Goal: Complete application form

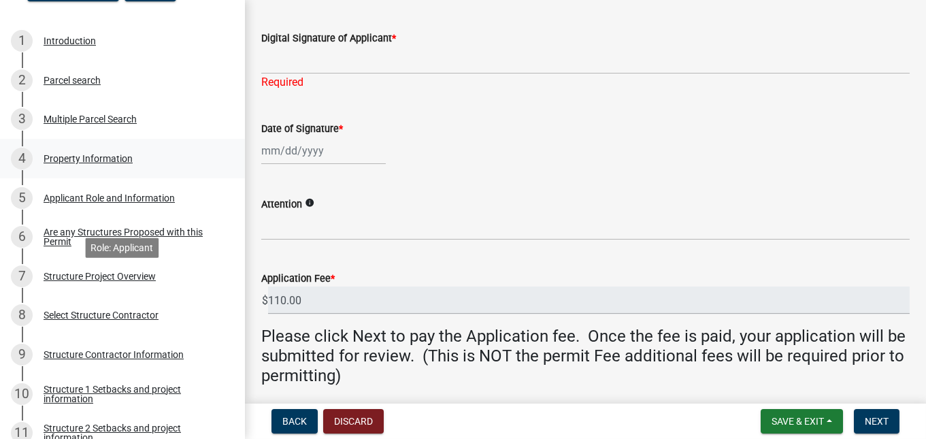
scroll to position [204, 0]
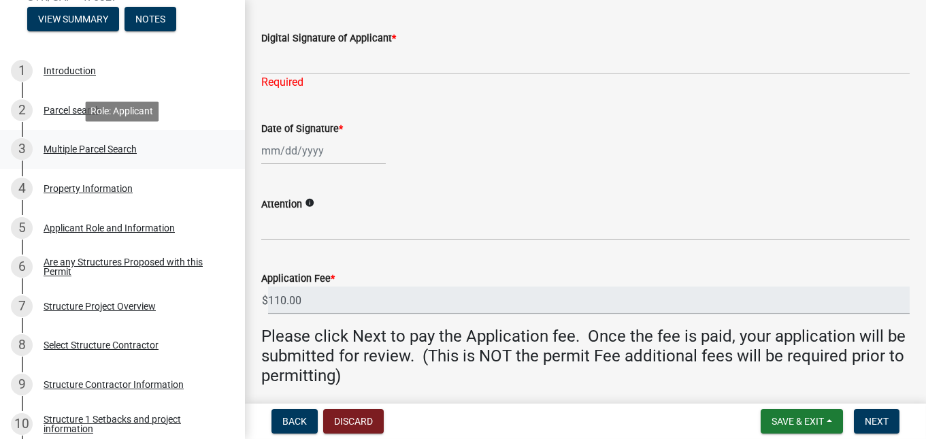
click at [80, 147] on div "Multiple Parcel Search" at bounding box center [90, 149] width 93 height 10
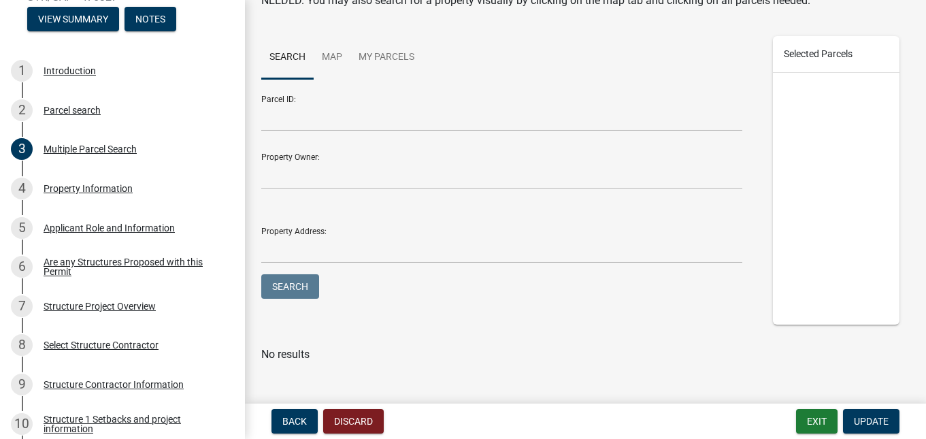
scroll to position [145, 0]
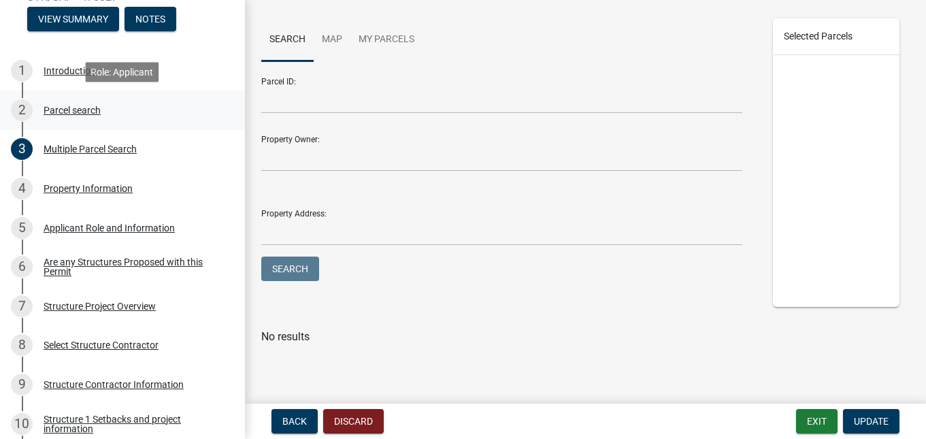
click at [76, 110] on div "Parcel search" at bounding box center [72, 110] width 57 height 10
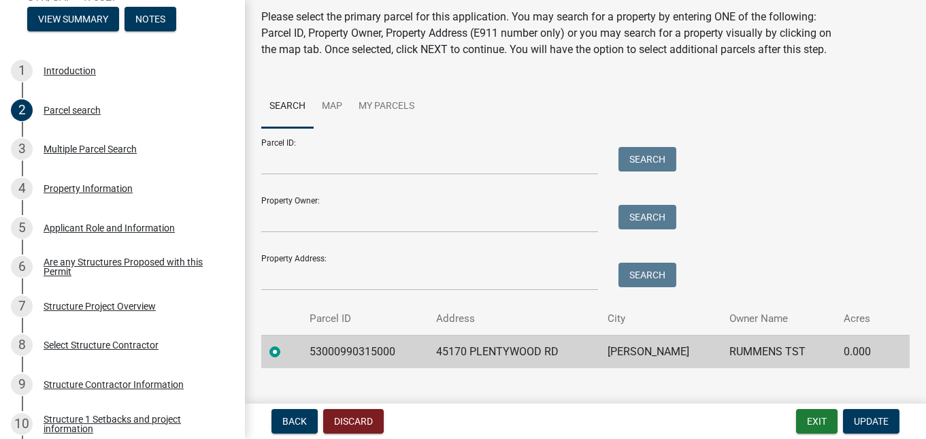
scroll to position [69, 0]
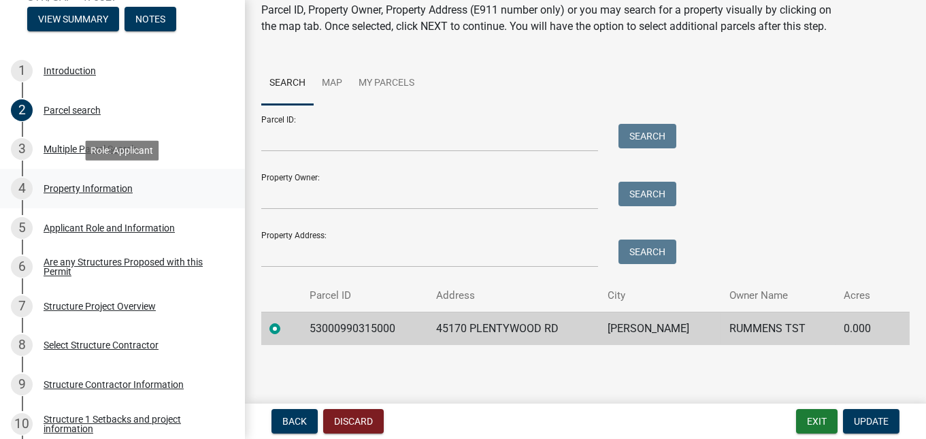
click at [71, 182] on div "4 Property Information" at bounding box center [117, 189] width 212 height 22
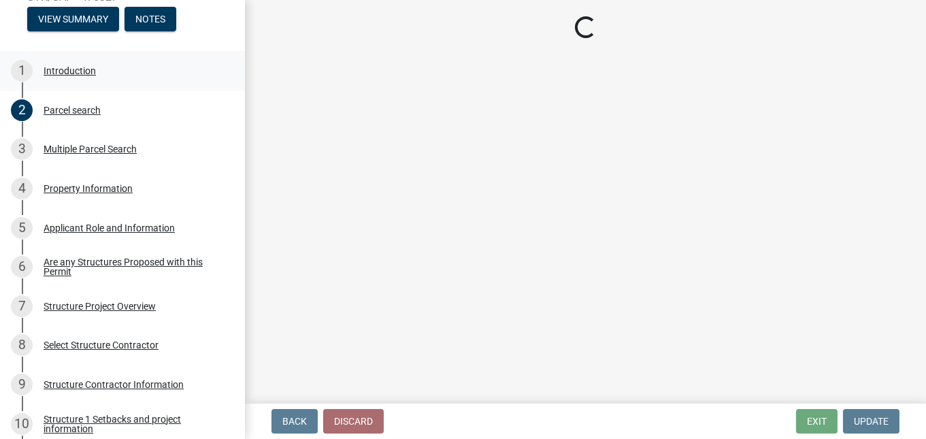
select select "bd934fa0-696e-47b9-a90f-8e33276cc410"
select select "bc365043-463f-4dd2-a146-228392936da3"
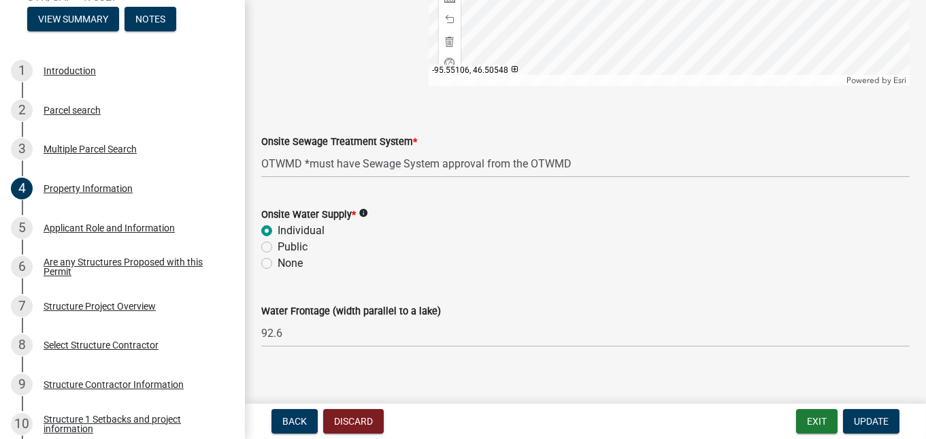
scroll to position [983, 0]
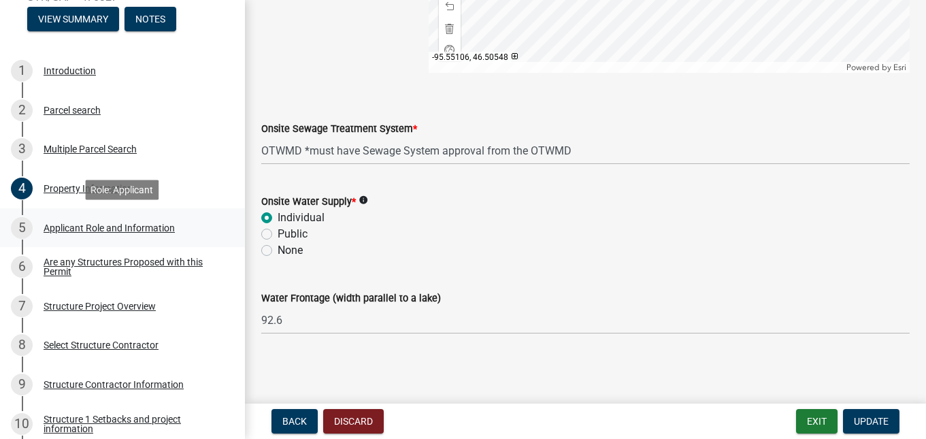
click at [110, 231] on div "Applicant Role and Information" at bounding box center [109, 228] width 131 height 10
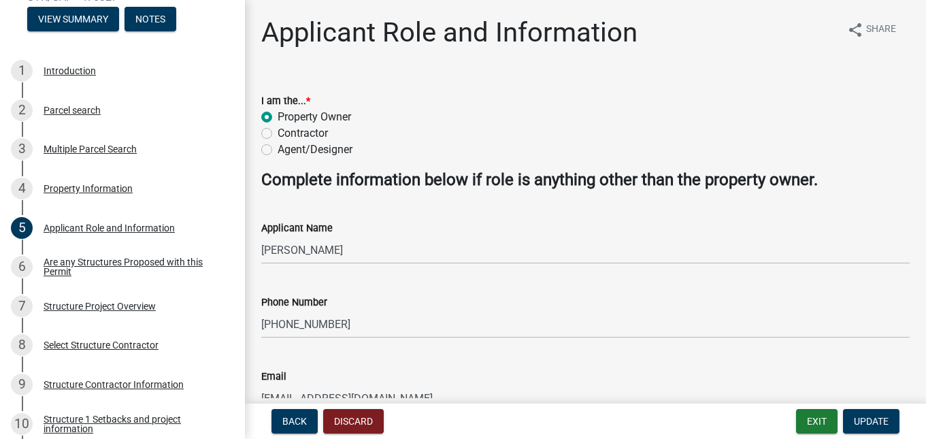
scroll to position [78, 0]
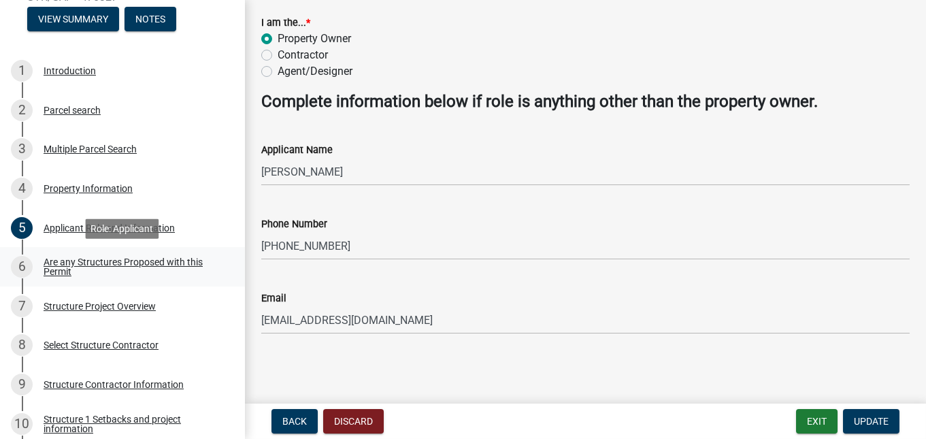
click at [73, 261] on div "Are any Structures Proposed with this Permit" at bounding box center [134, 266] width 180 height 19
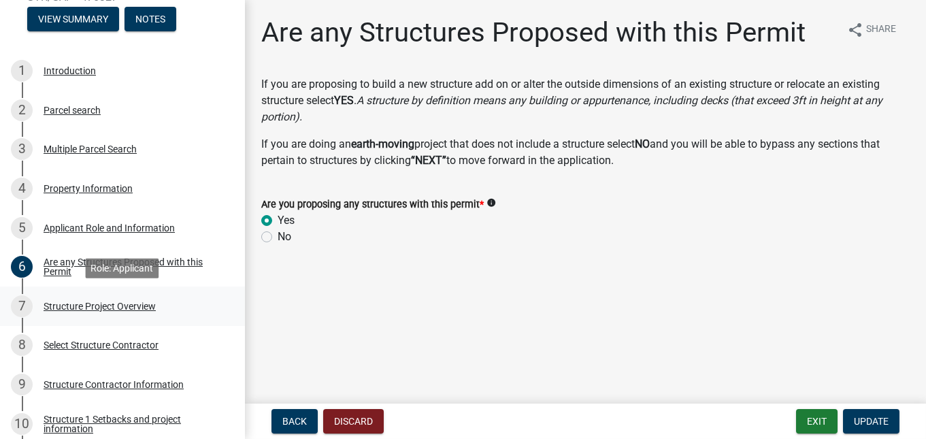
click at [82, 306] on div "Structure Project Overview" at bounding box center [100, 306] width 112 height 10
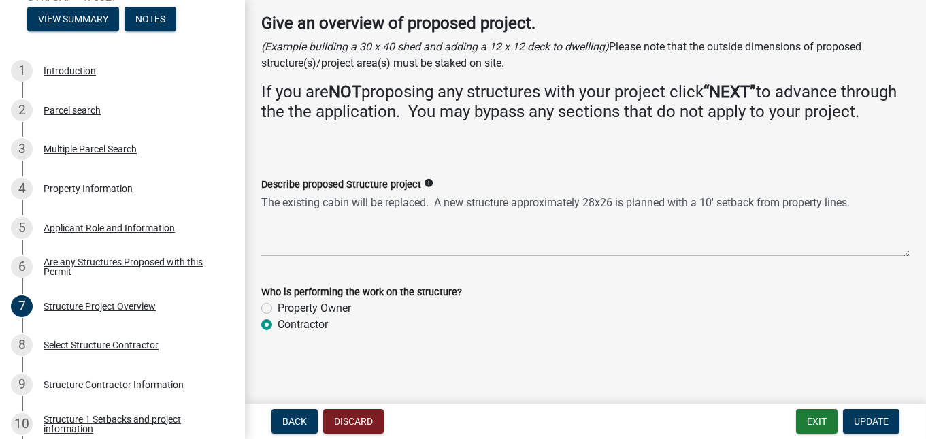
scroll to position [104, 0]
click at [859, 416] on span "Update" at bounding box center [871, 421] width 35 height 11
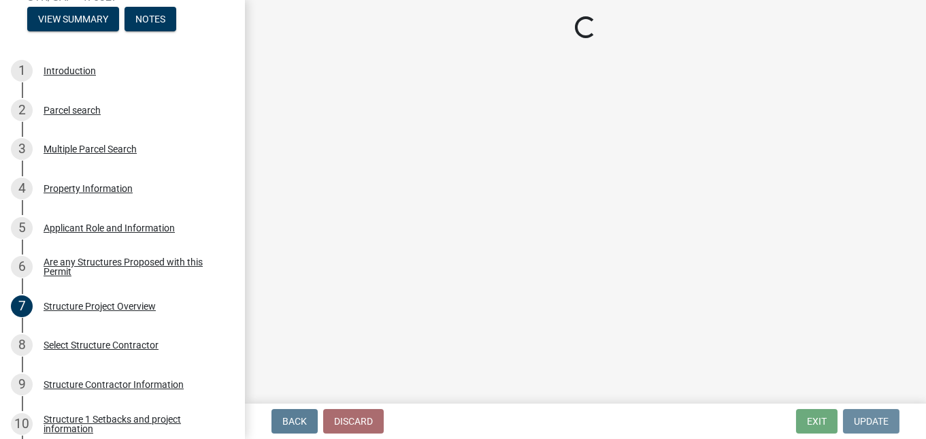
scroll to position [0, 0]
click at [80, 383] on div "Structure Contractor Information" at bounding box center [114, 385] width 140 height 10
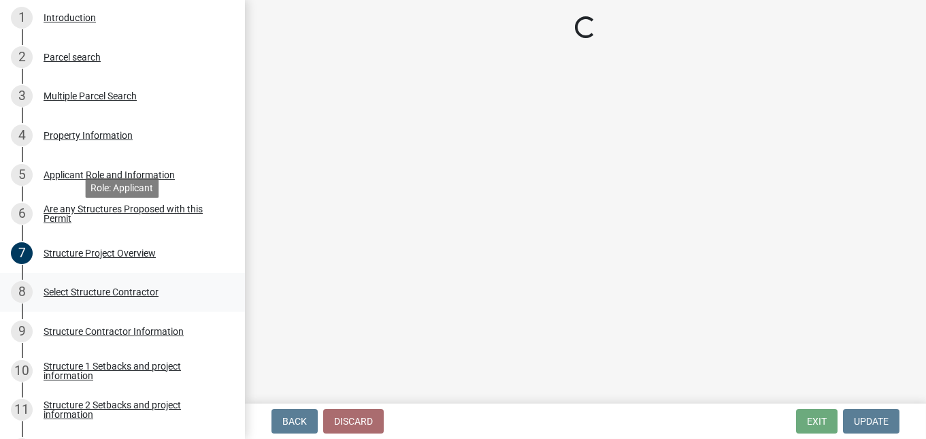
scroll to position [342, 0]
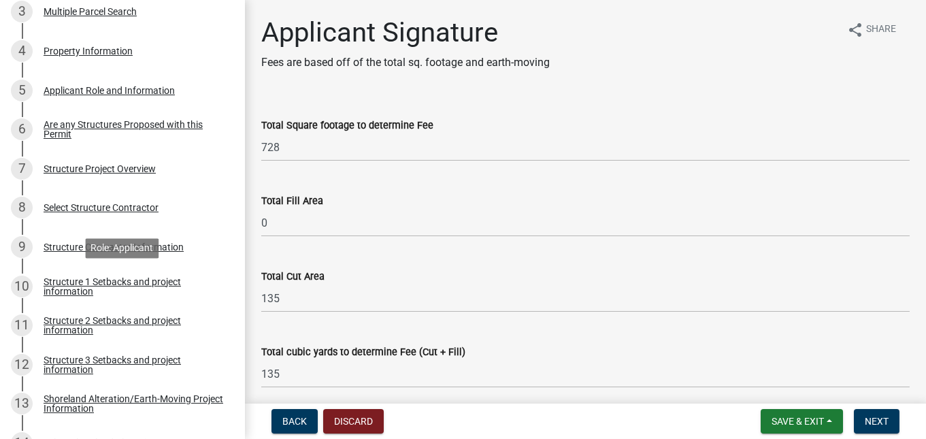
click at [57, 286] on div "Structure 1 Setbacks and project information" at bounding box center [134, 286] width 180 height 19
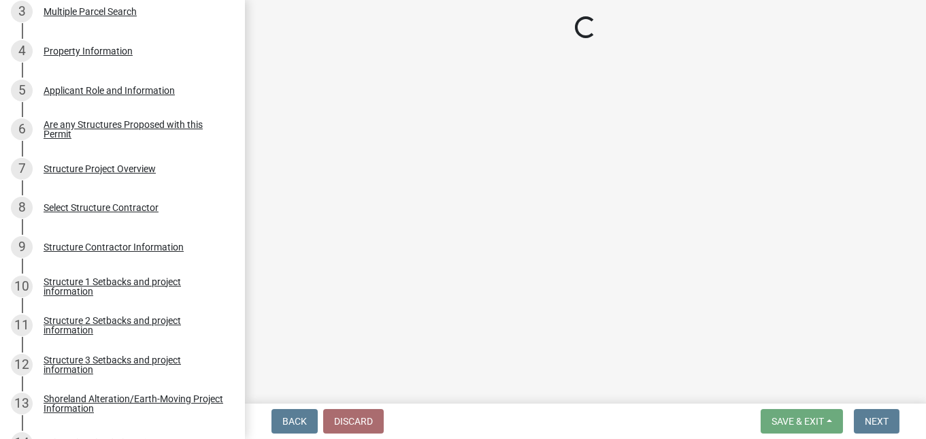
select select "a3cc236c-43aa-406a-8353-e0398d57c407"
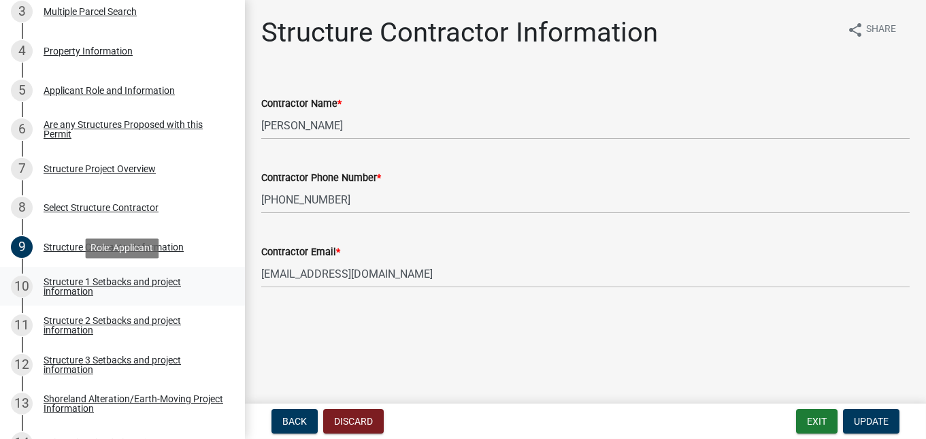
click at [72, 286] on div "Structure 1 Setbacks and project information" at bounding box center [134, 286] width 180 height 19
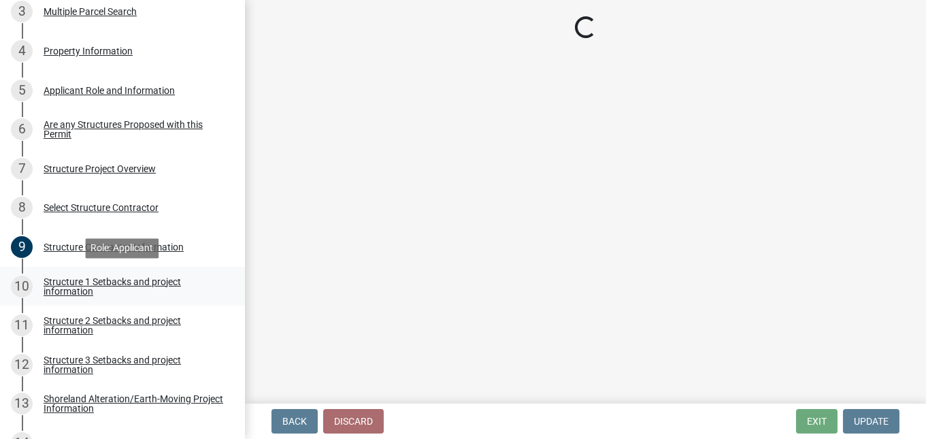
select select "a3cc236c-43aa-406a-8353-e0398d57c407"
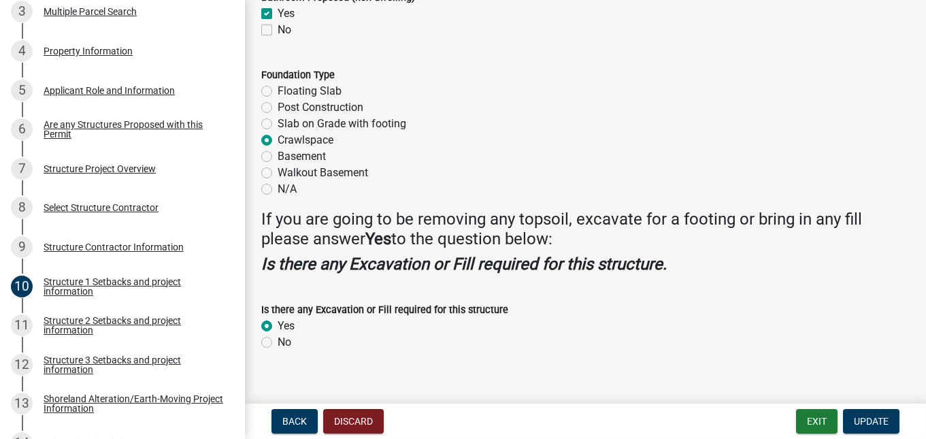
scroll to position [1775, 0]
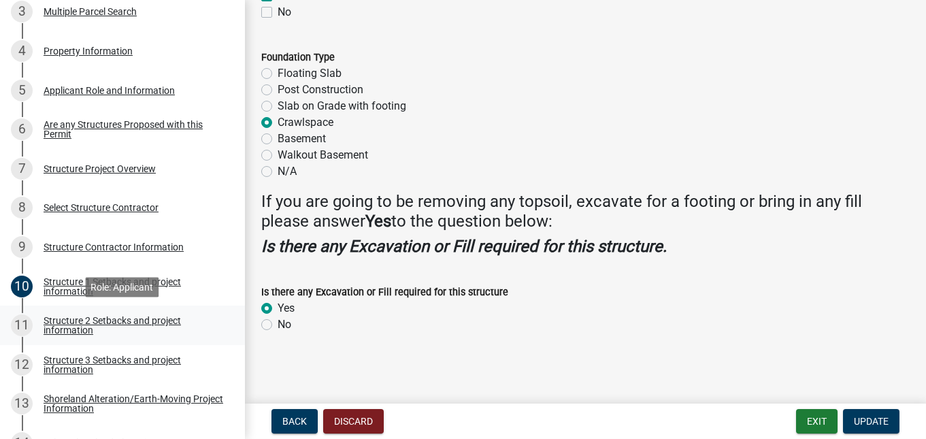
click at [73, 323] on div "Structure 2 Setbacks and project information" at bounding box center [134, 325] width 180 height 19
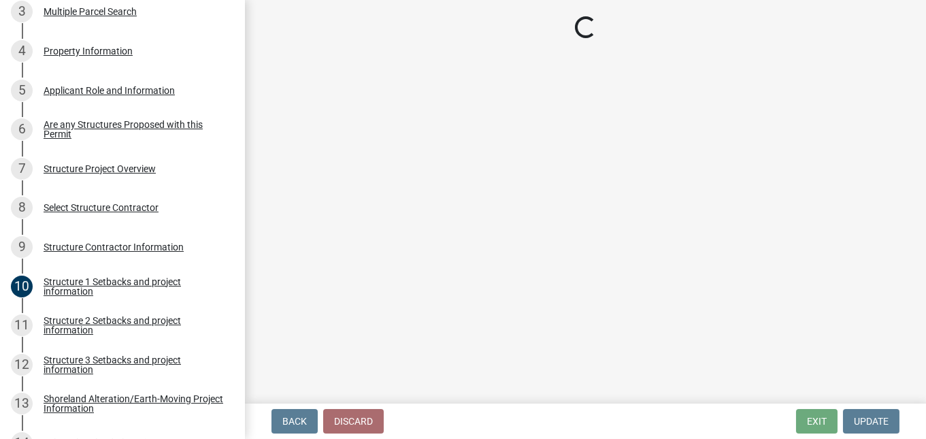
select select "a3cc236c-43aa-406a-8353-e0398d57c407"
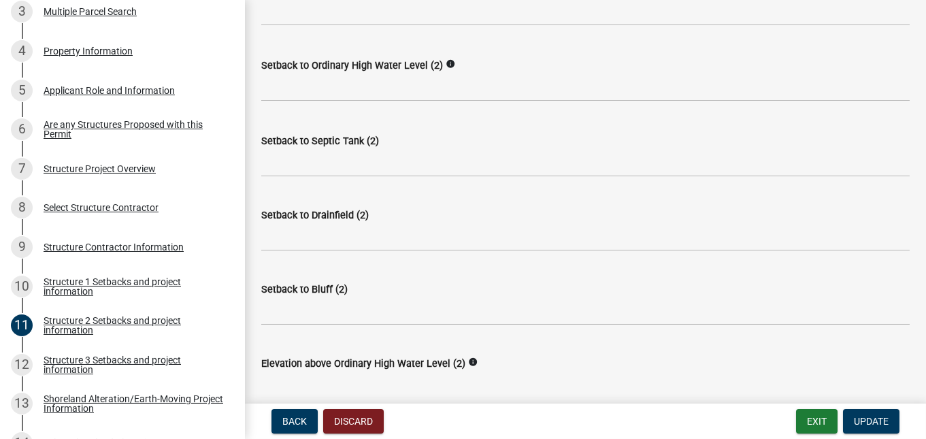
scroll to position [934, 0]
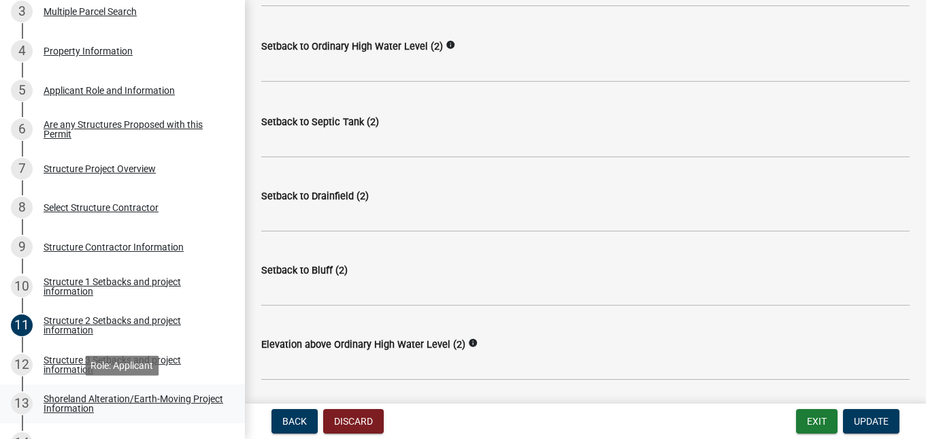
click at [69, 402] on div "Shoreland Alteration/Earth-Moving Project Information" at bounding box center [134, 403] width 180 height 19
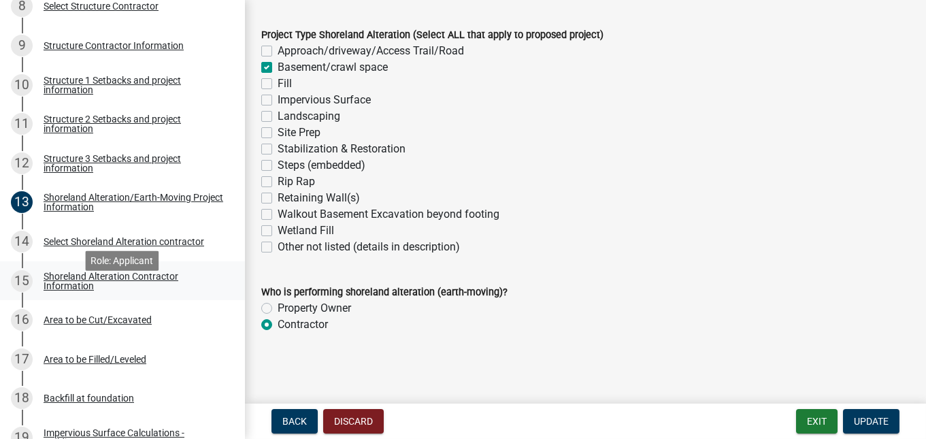
scroll to position [549, 0]
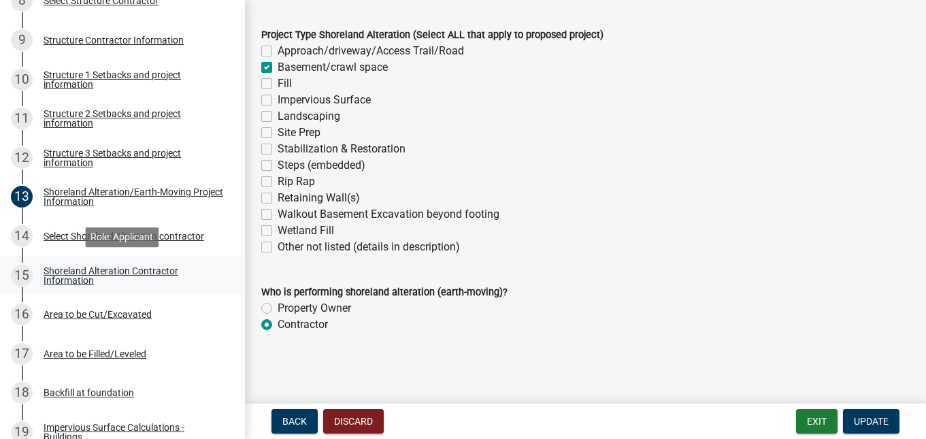
click at [52, 272] on div "Shoreland Alteration Contractor Information" at bounding box center [134, 275] width 180 height 19
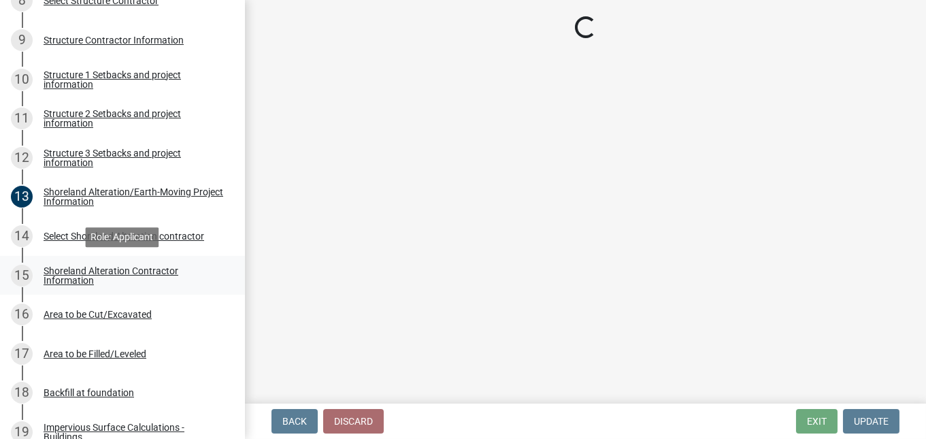
scroll to position [0, 0]
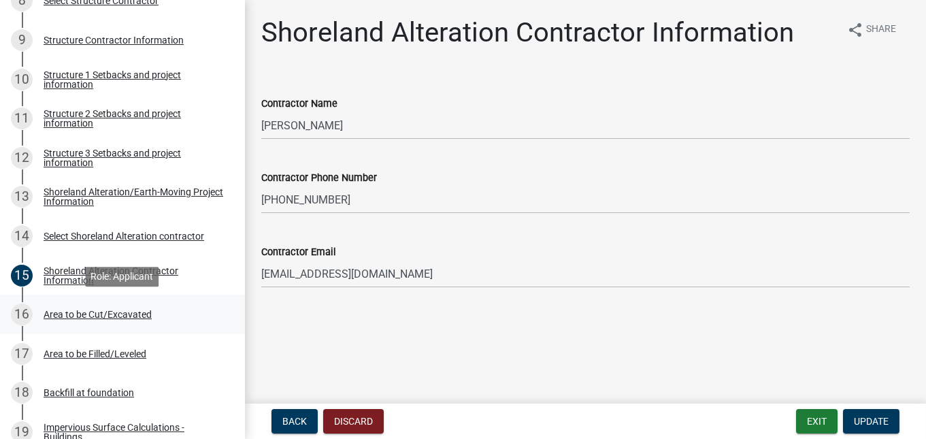
click at [82, 316] on div "Area to be Cut/Excavated" at bounding box center [98, 315] width 108 height 10
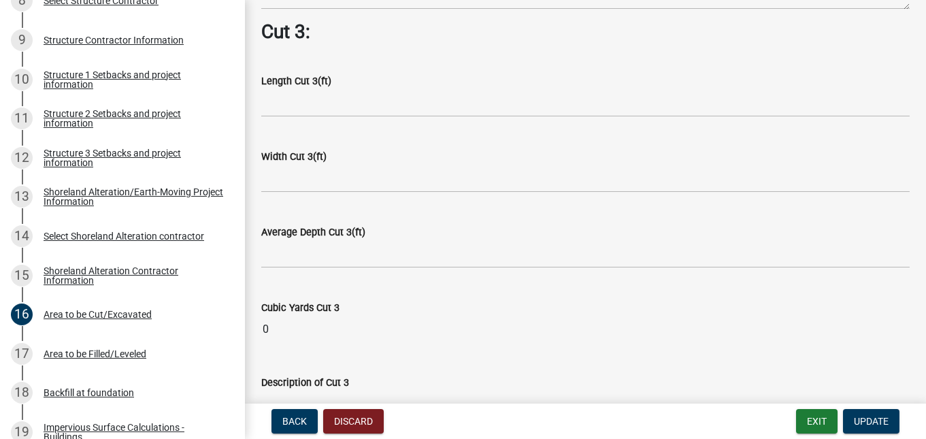
scroll to position [1712, 0]
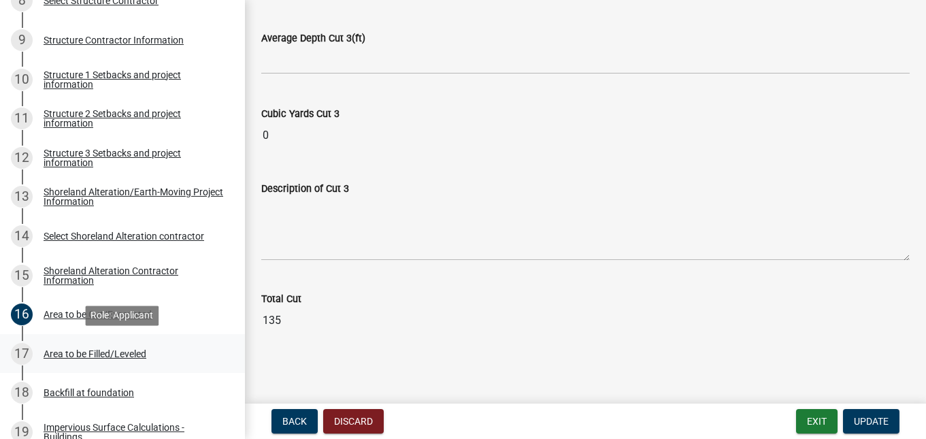
click at [116, 354] on div "Area to be Filled/Leveled" at bounding box center [95, 354] width 103 height 10
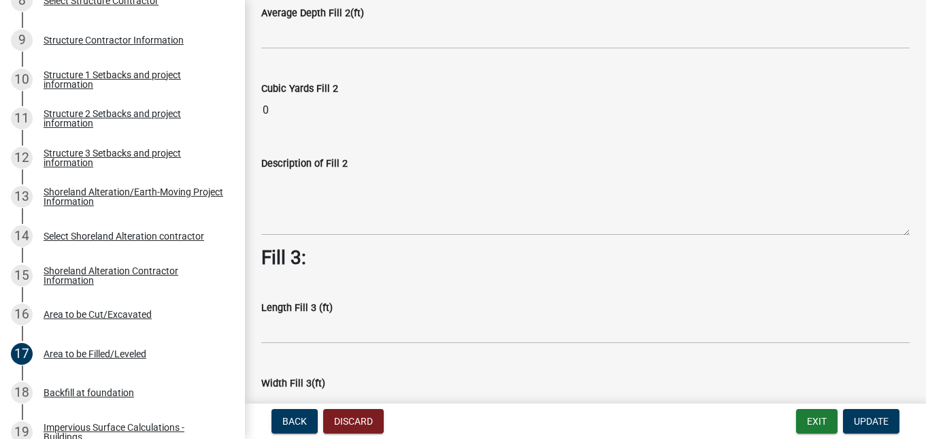
scroll to position [856, 0]
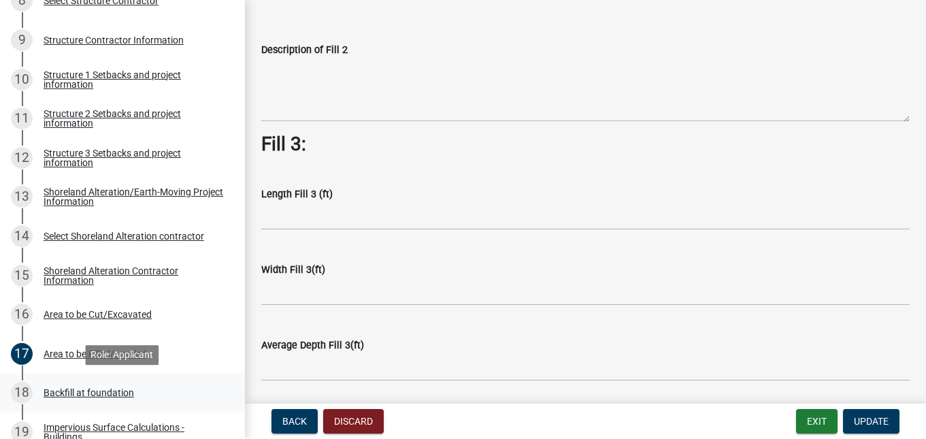
click at [73, 392] on div "Backfill at foundation" at bounding box center [89, 393] width 91 height 10
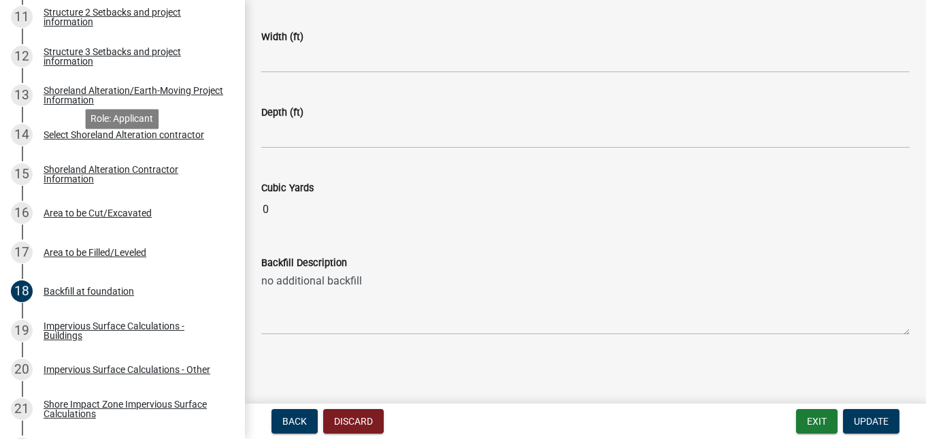
scroll to position [755, 0]
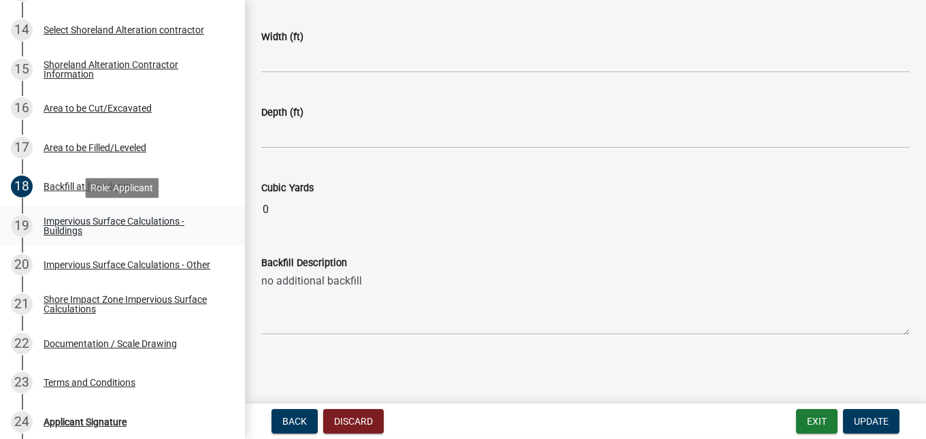
click at [59, 228] on div "Impervious Surface Calculations - Buildings" at bounding box center [134, 225] width 180 height 19
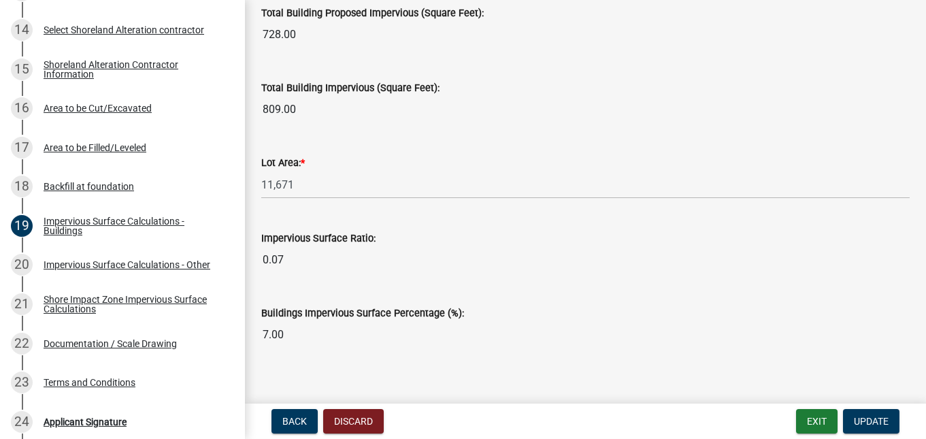
scroll to position [1135, 0]
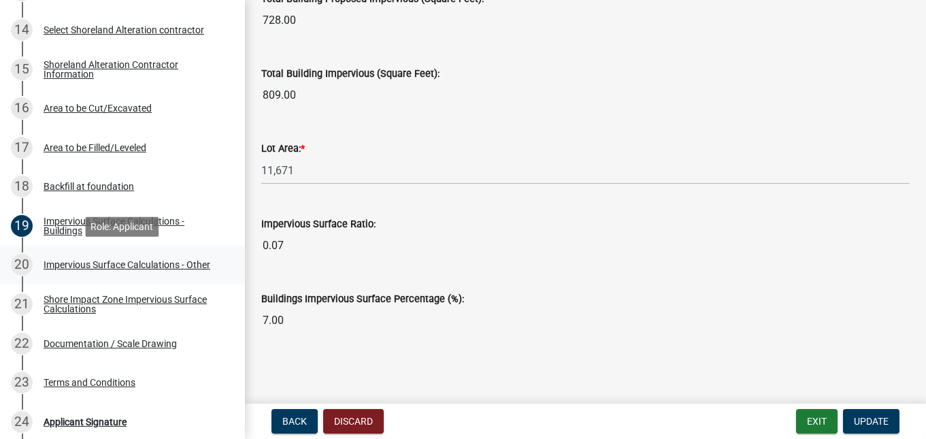
click at [49, 269] on div "Impervious Surface Calculations - Other" at bounding box center [127, 265] width 167 height 10
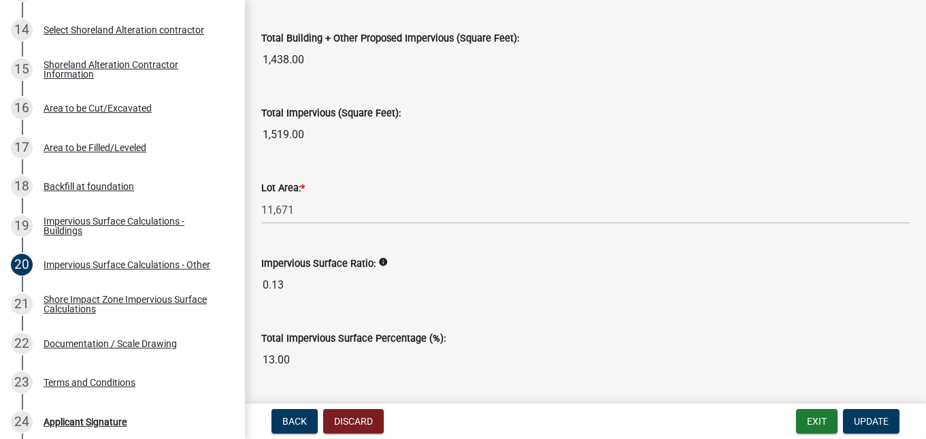
scroll to position [1684, 0]
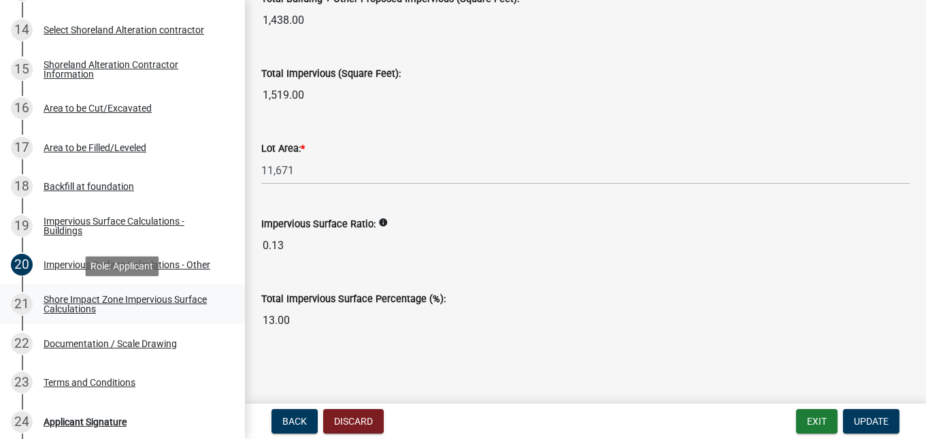
click at [70, 308] on div "Shore Impact Zone Impervious Surface Calculations" at bounding box center [134, 304] width 180 height 19
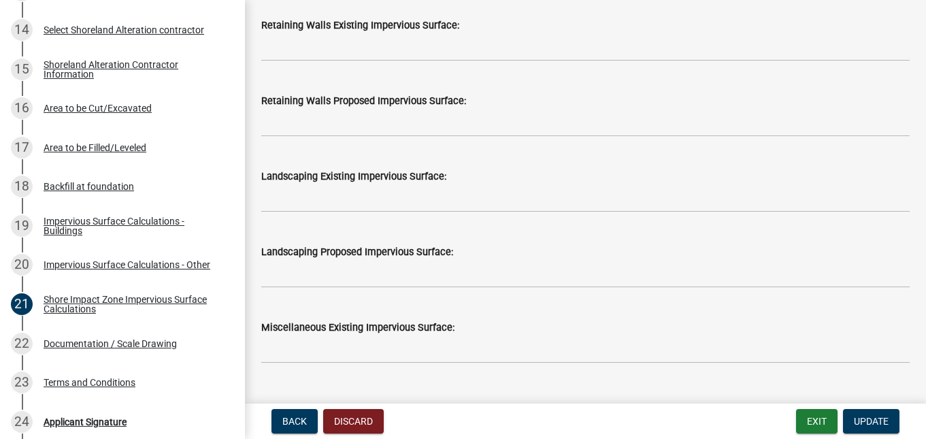
scroll to position [1896, 0]
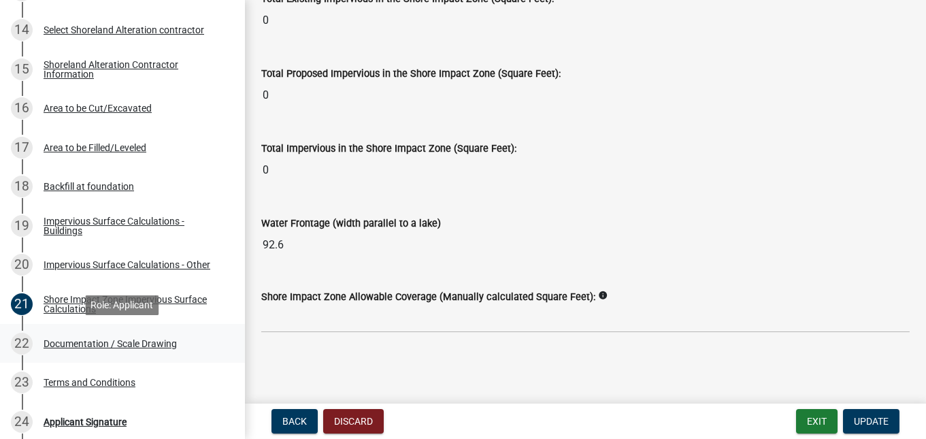
click at [74, 348] on div "Documentation / Scale Drawing" at bounding box center [110, 344] width 133 height 10
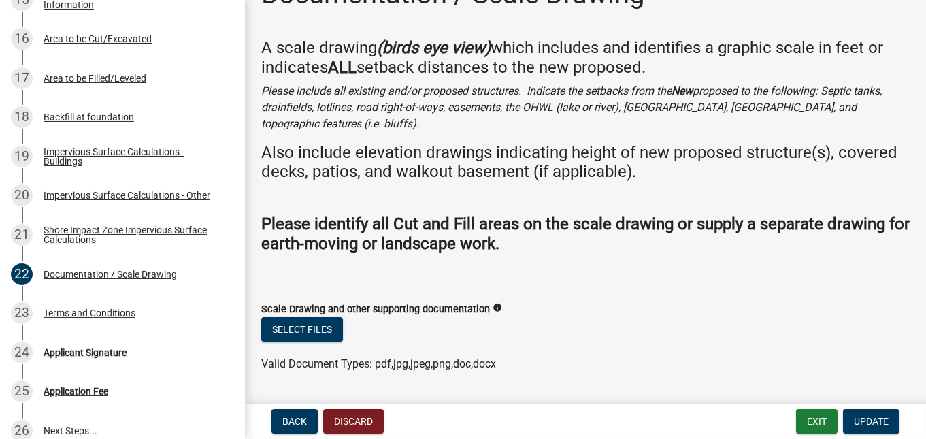
scroll to position [61, 0]
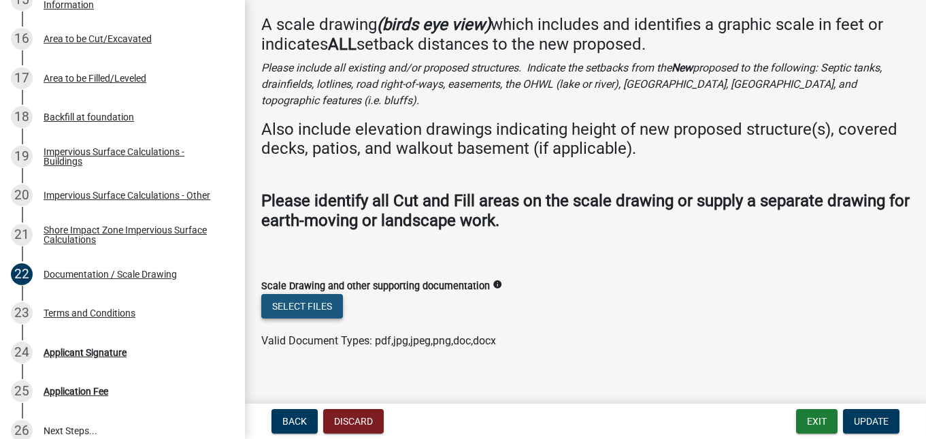
click at [280, 294] on button "Select files" at bounding box center [302, 306] width 82 height 24
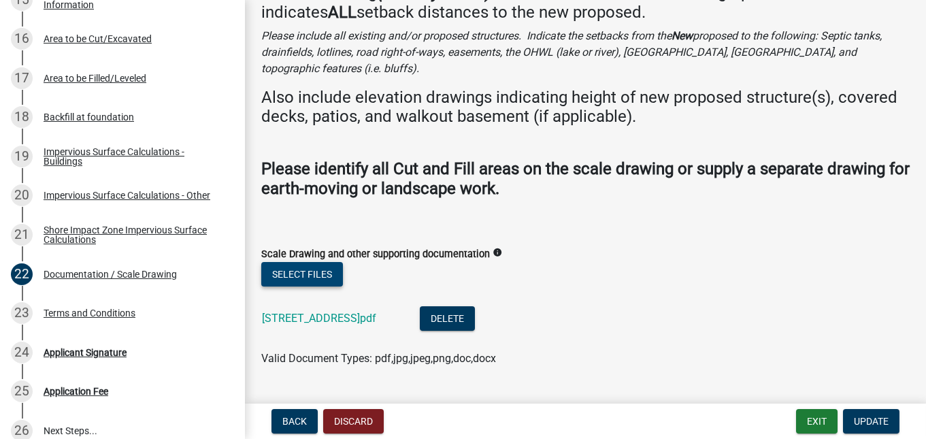
scroll to position [110, 0]
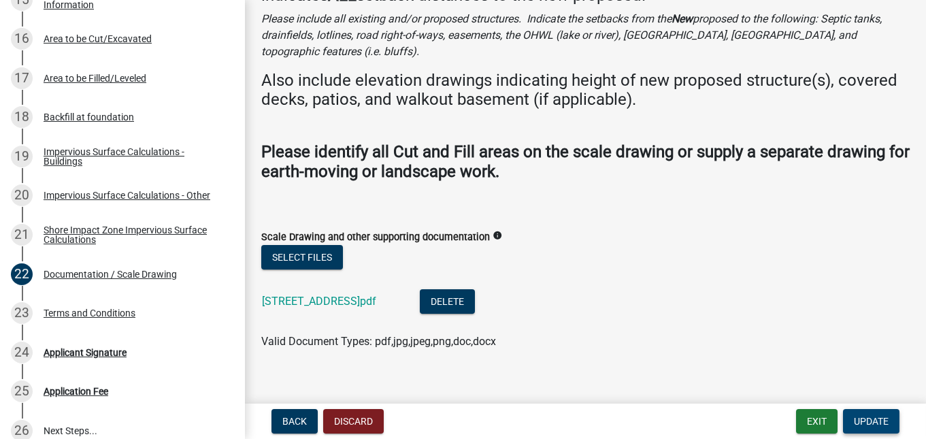
click at [860, 419] on span "Update" at bounding box center [871, 421] width 35 height 11
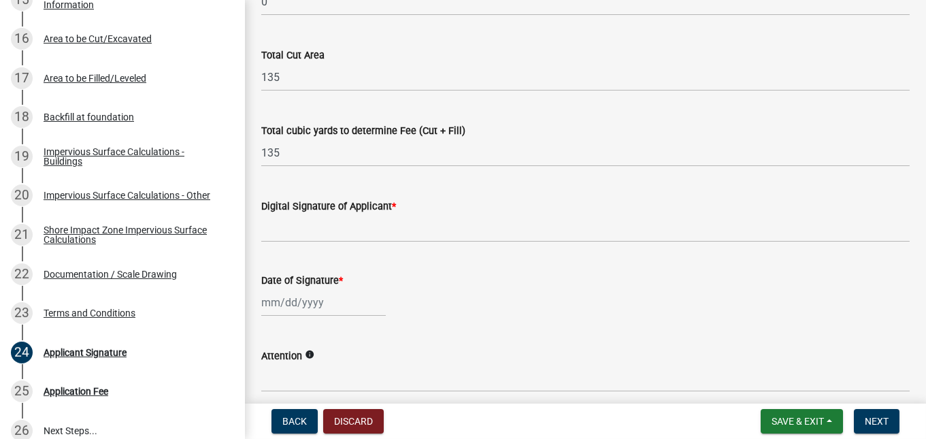
scroll to position [191, 0]
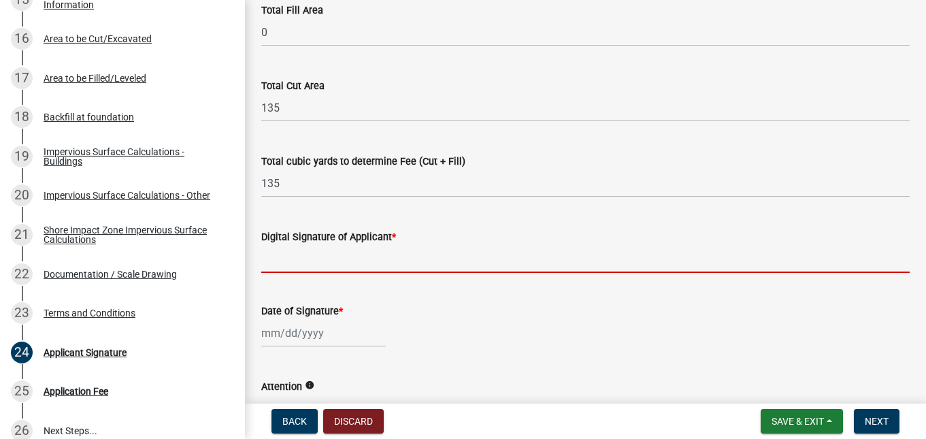
click at [294, 261] on input "Digital Signature of Applicant *" at bounding box center [585, 259] width 649 height 28
click at [322, 252] on input "Digital Signature of Applicant *" at bounding box center [585, 259] width 649 height 28
click at [396, 235] on span "*" at bounding box center [394, 237] width 4 height 12
click at [401, 245] on input "Digital Signature of Applicant *" at bounding box center [585, 259] width 649 height 28
click at [351, 257] on input "Digital Signature of Applicant *" at bounding box center [585, 259] width 649 height 28
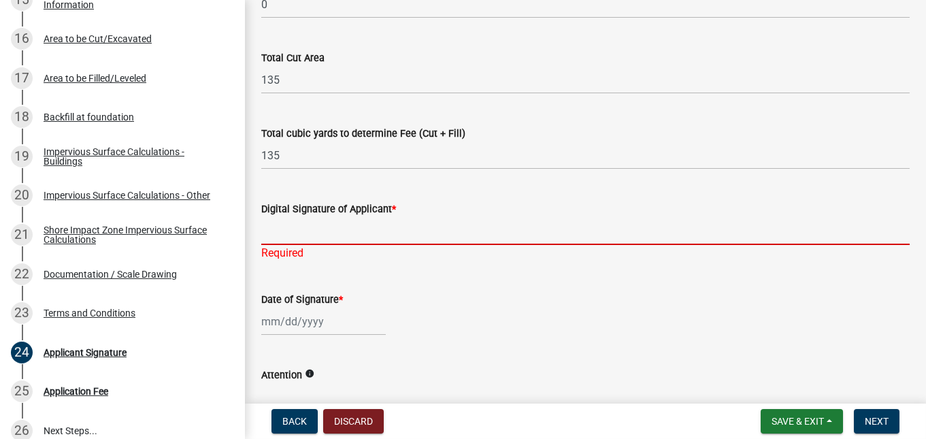
scroll to position [224, 0]
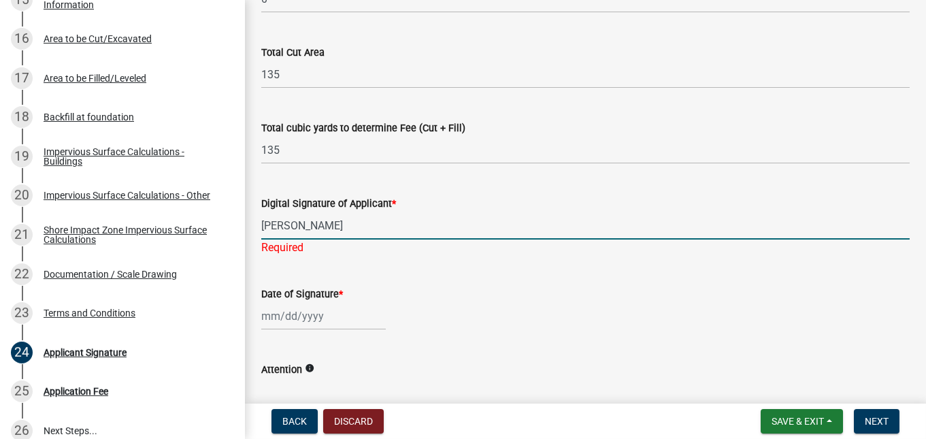
type input "[PERSON_NAME]"
click at [313, 314] on input "Date of Signature *" at bounding box center [323, 316] width 125 height 28
select select "9"
select select "2025"
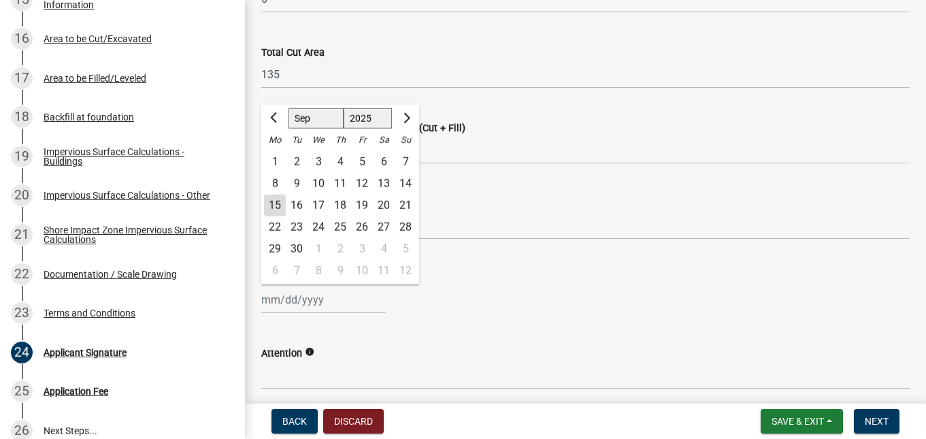
click at [269, 200] on div "15" at bounding box center [275, 206] width 22 height 22
type input "[DATE]"
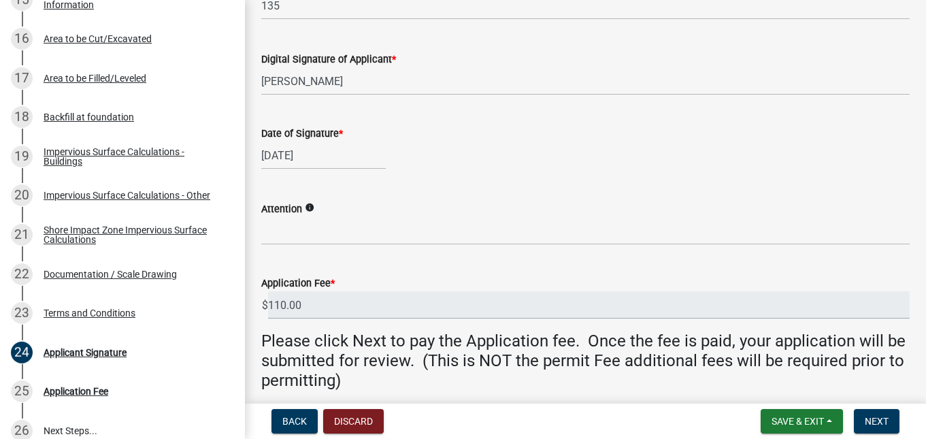
scroll to position [380, 0]
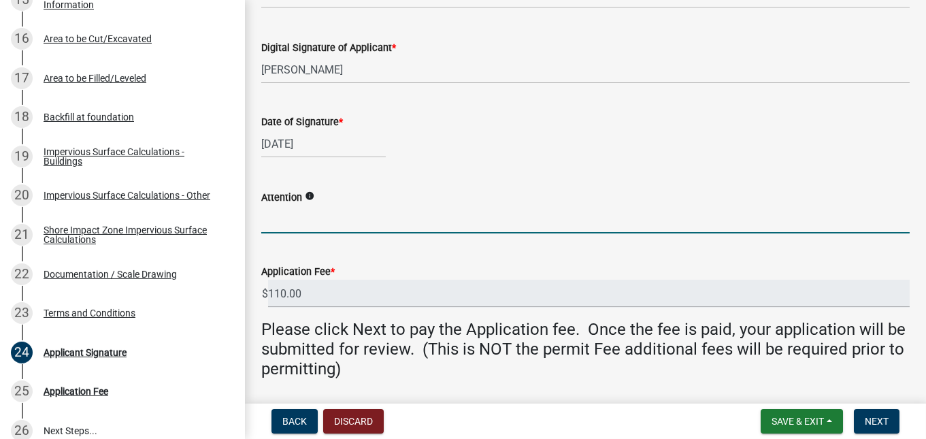
click at [284, 223] on input "Attention" at bounding box center [585, 220] width 649 height 28
click at [310, 197] on icon "info" at bounding box center [310, 196] width 10 height 10
click at [274, 218] on input "Attention" at bounding box center [585, 220] width 649 height 28
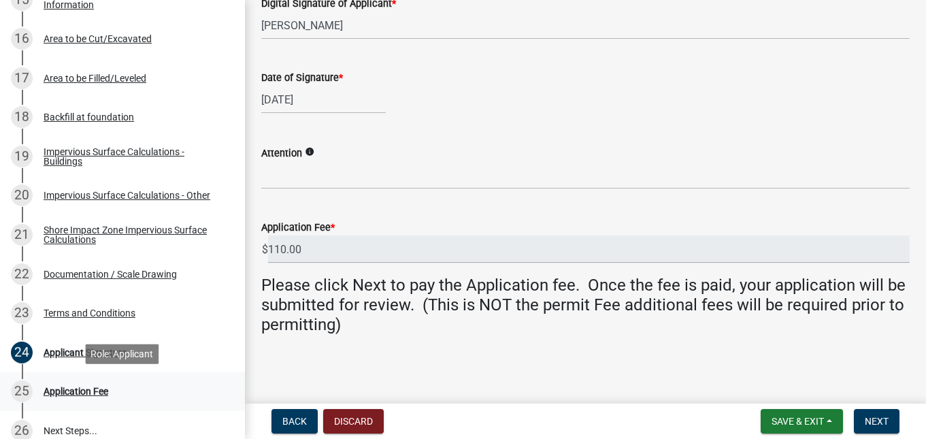
click at [53, 389] on div "Application Fee" at bounding box center [76, 392] width 65 height 10
click at [866, 424] on span "Next" at bounding box center [877, 421] width 24 height 11
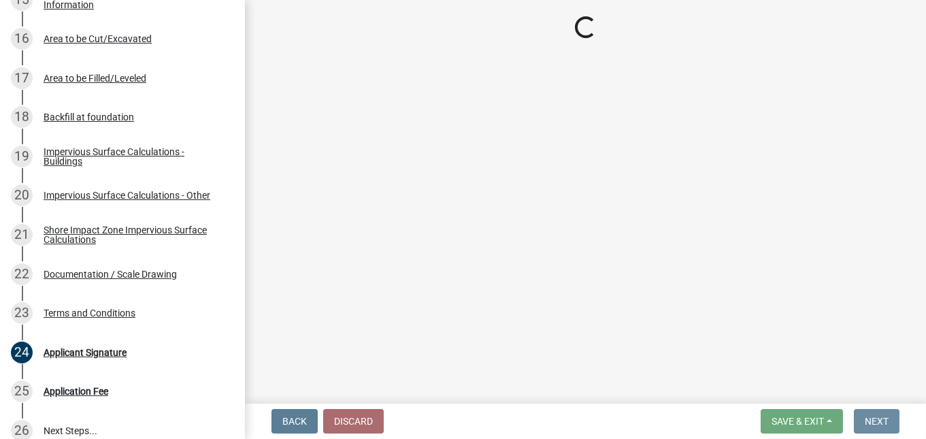
scroll to position [0, 0]
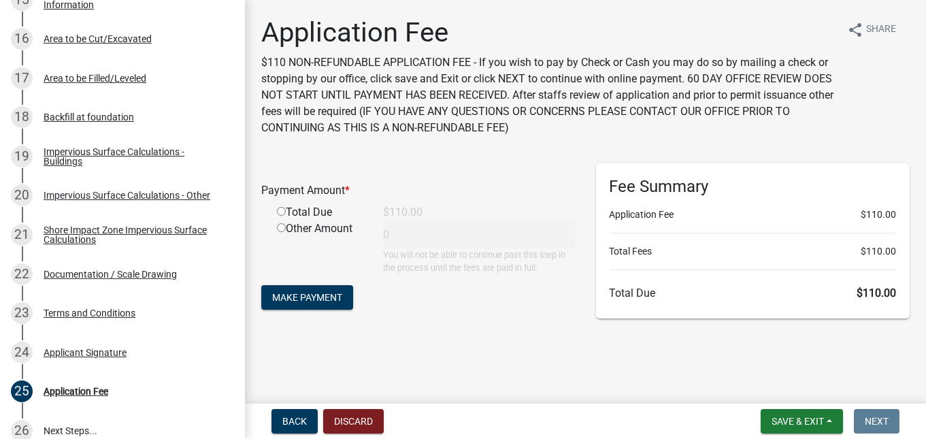
click at [284, 210] on input "radio" at bounding box center [281, 211] width 9 height 9
radio input "true"
type input "110"
click at [297, 299] on span "Make Payment" at bounding box center [307, 297] width 70 height 11
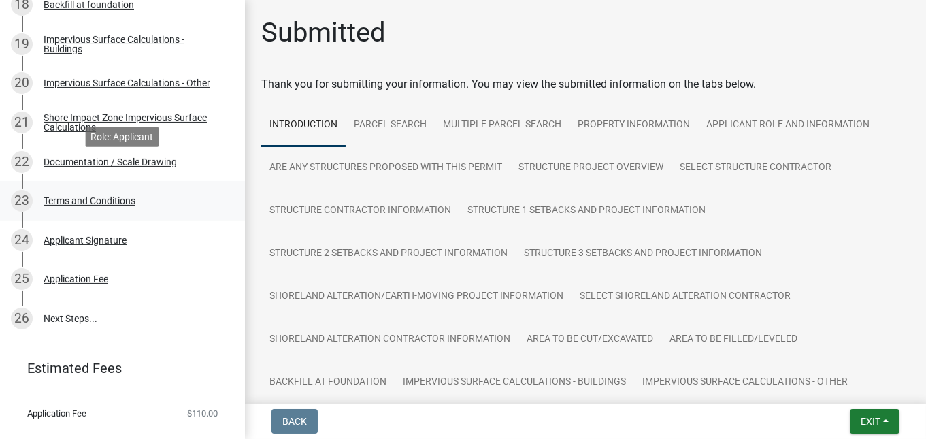
scroll to position [962, 0]
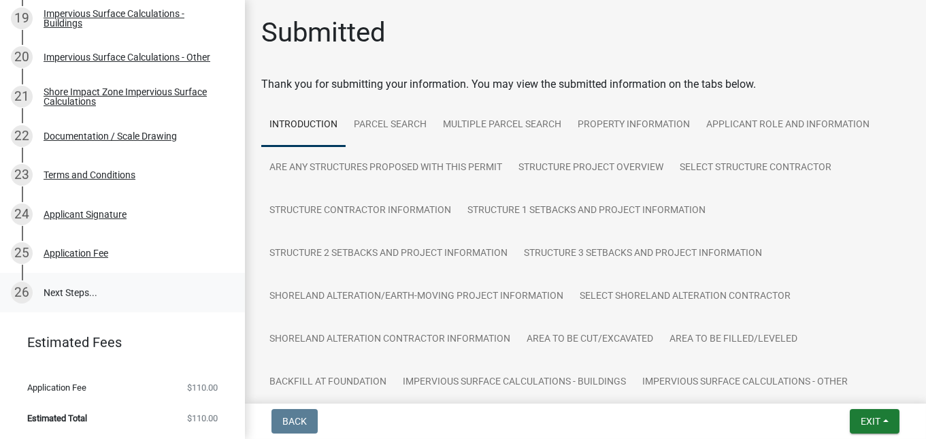
click at [65, 286] on link "26 Next Steps..." at bounding box center [122, 292] width 245 height 39
click at [66, 293] on link "26 Next Steps..." at bounding box center [122, 292] width 245 height 39
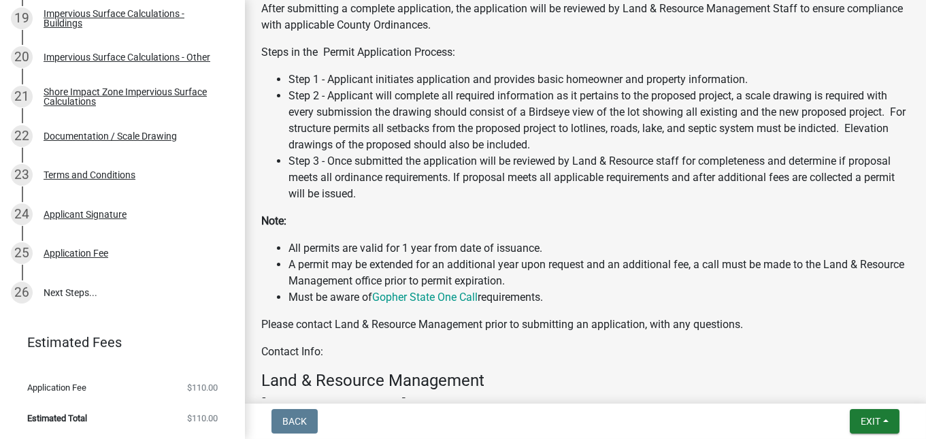
scroll to position [700, 0]
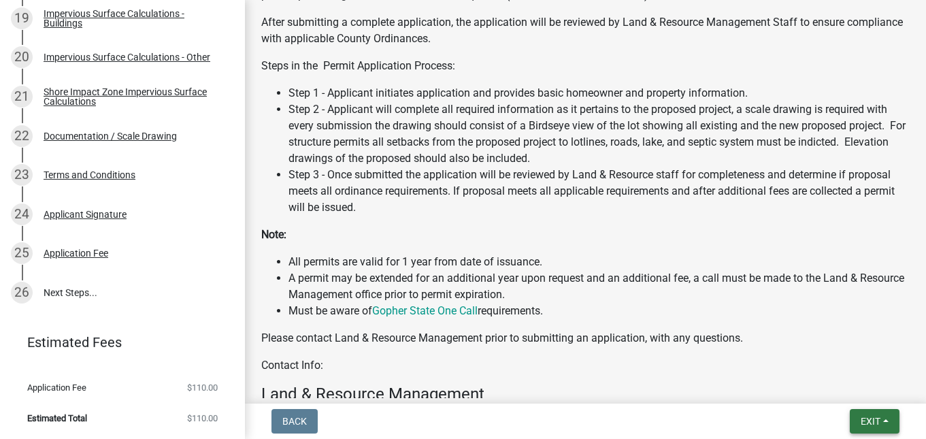
click at [864, 423] on span "Exit" at bounding box center [871, 421] width 20 height 11
click at [840, 387] on button "Save & Exit" at bounding box center [845, 386] width 109 height 33
